Goal: Find contact information: Find contact information

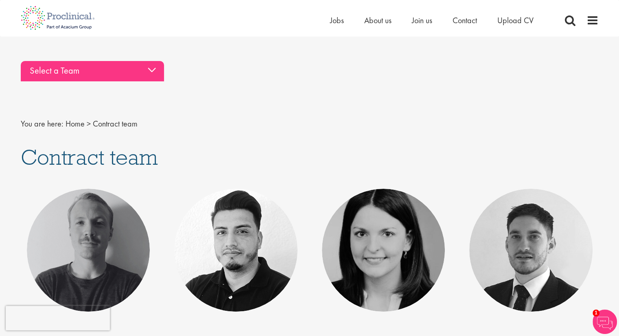
click at [114, 65] on div "Select a Team" at bounding box center [92, 71] width 143 height 20
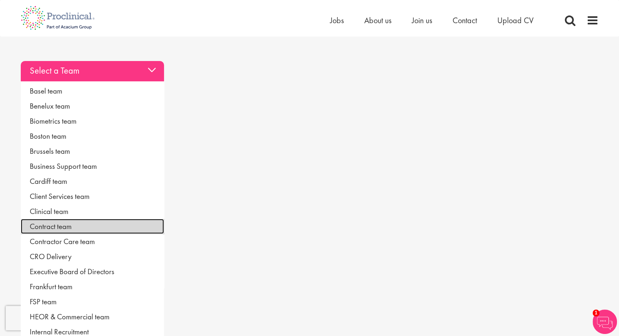
click at [53, 225] on link "Contract team" at bounding box center [92, 226] width 143 height 15
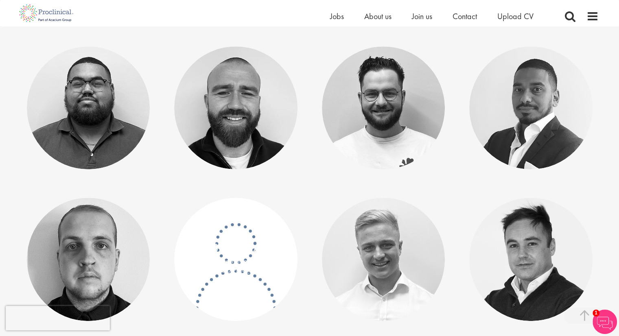
scroll to position [447, 0]
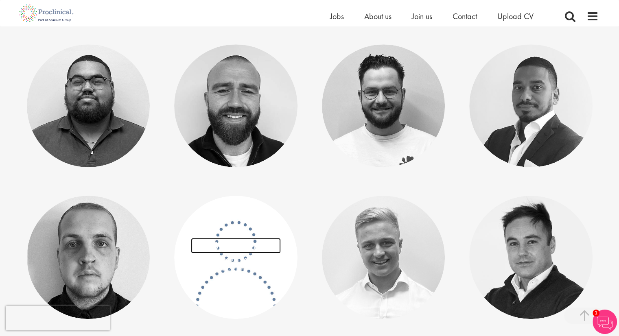
click at [234, 249] on link "[PERSON_NAME]" at bounding box center [236, 245] width 90 height 15
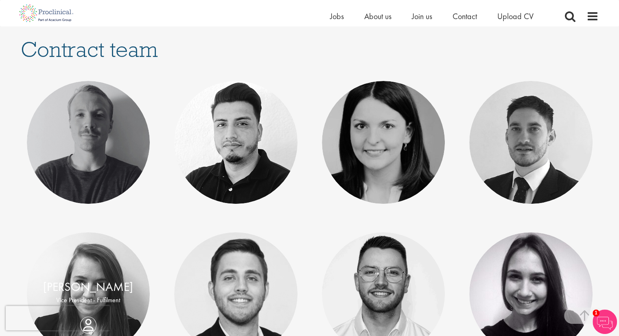
scroll to position [81, 0]
